Goal: Information Seeking & Learning: Learn about a topic

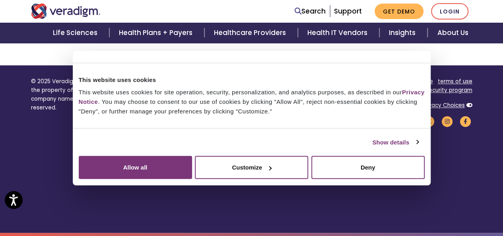
scroll to position [396, 0]
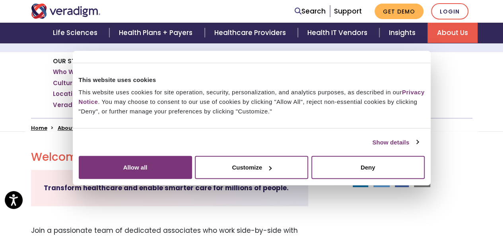
scroll to position [130, 0]
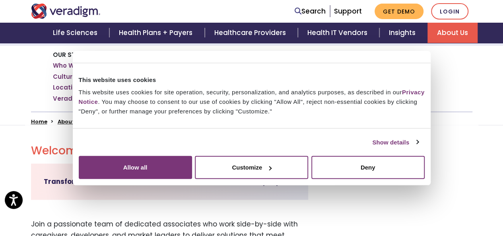
click at [394, 78] on link "Job Openings" at bounding box center [379, 77] width 45 height 8
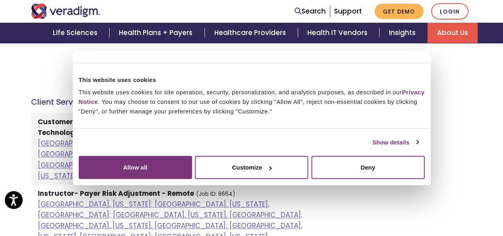
scroll to position [403, 0]
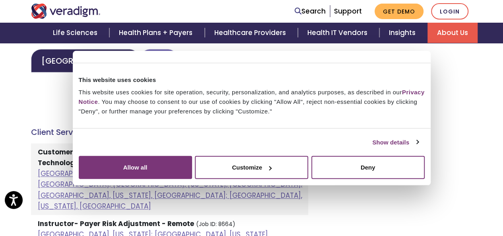
click at [140, 57] on link "Asia" at bounding box center [159, 60] width 39 height 23
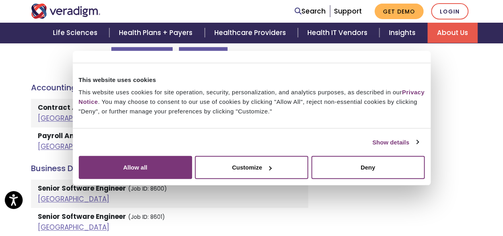
scroll to position [437, 0]
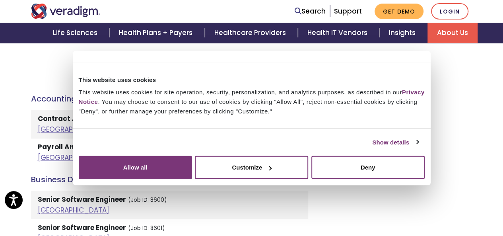
click at [156, 70] on button "Location" at bounding box center [141, 67] width 61 height 18
drag, startPoint x: 206, startPoint y: 85, endPoint x: 208, endPoint y: 115, distance: 30.7
click at [170, 117] on link "[GEOGRAPHIC_DATA]" at bounding box center [229, 113] width 235 height 14
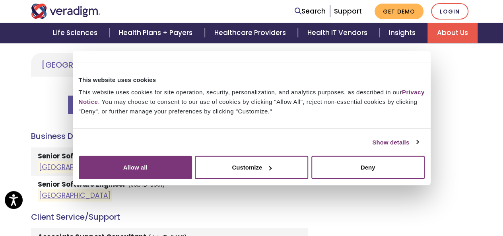
scroll to position [413, 0]
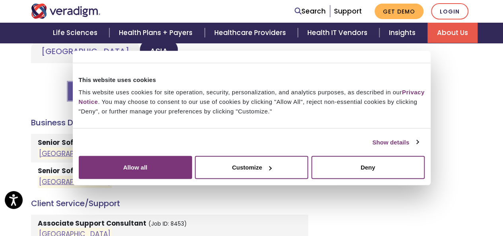
click at [178, 90] on button "Location ( [GEOGRAPHIC_DATA] )" at bounding box center [142, 91] width 148 height 18
click at [418, 179] on button "Deny" at bounding box center [367, 167] width 113 height 23
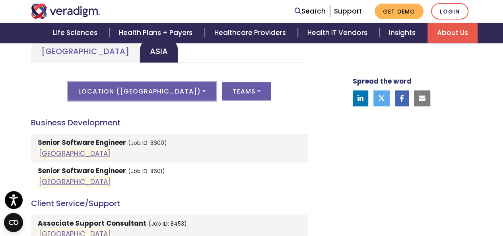
click at [175, 87] on button "Location ( [GEOGRAPHIC_DATA] )" at bounding box center [142, 91] width 148 height 18
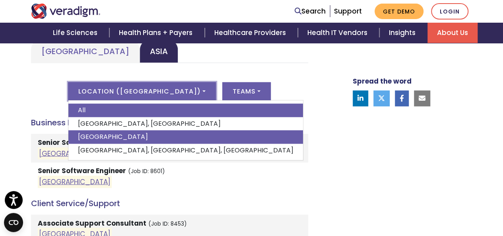
click at [136, 108] on link "All" at bounding box center [185, 110] width 235 height 14
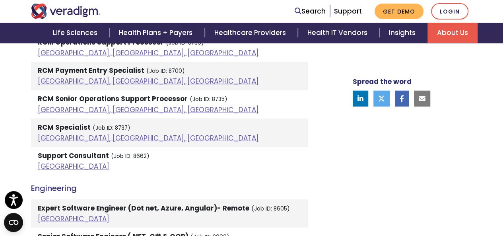
scroll to position [954, 0]
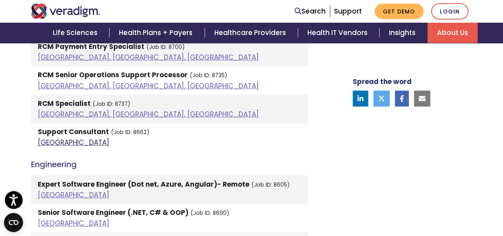
click at [48, 142] on link "[GEOGRAPHIC_DATA]" at bounding box center [74, 143] width 72 height 10
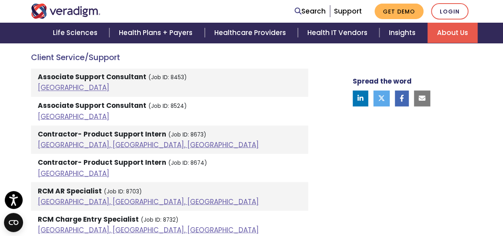
scroll to position [620, 0]
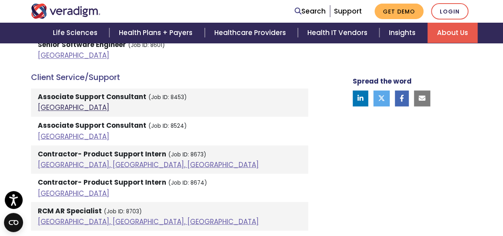
click at [50, 108] on link "[GEOGRAPHIC_DATA]" at bounding box center [74, 108] width 72 height 10
